Goal: Register for event/course

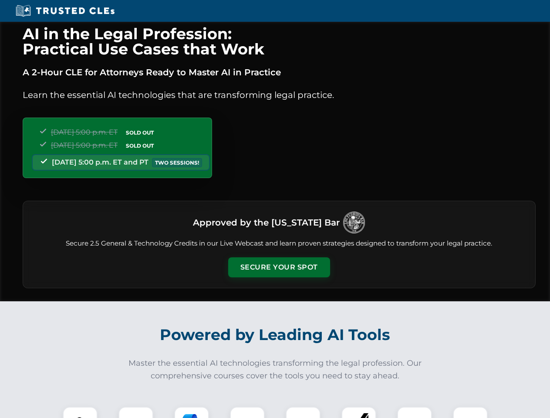
click at [279, 267] on button "Secure Your Spot" at bounding box center [279, 267] width 102 height 20
click at [80, 412] on img at bounding box center [79, 423] width 25 height 25
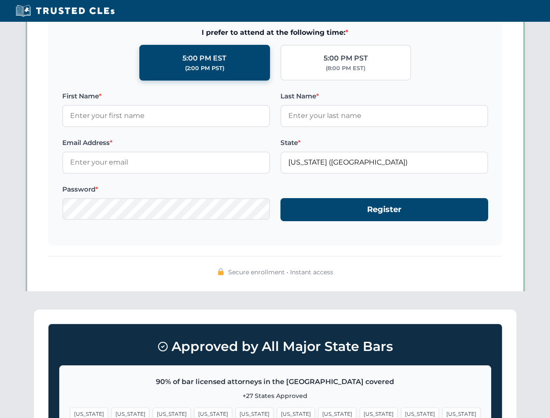
click at [318, 412] on span "[US_STATE]" at bounding box center [337, 413] width 38 height 13
click at [401, 412] on span "[US_STATE]" at bounding box center [420, 413] width 38 height 13
